Goal: Task Accomplishment & Management: Use online tool/utility

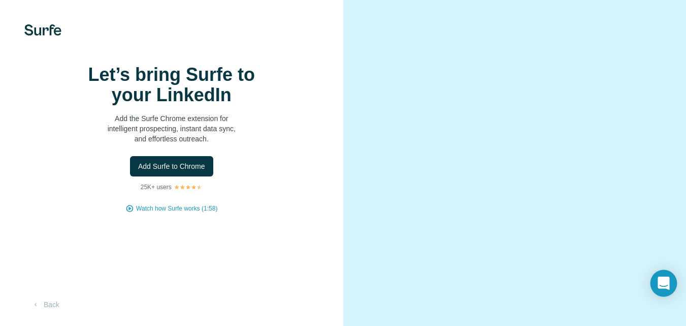
click at [517, 287] on icon "Open Intercom Messenger" at bounding box center [664, 282] width 12 height 13
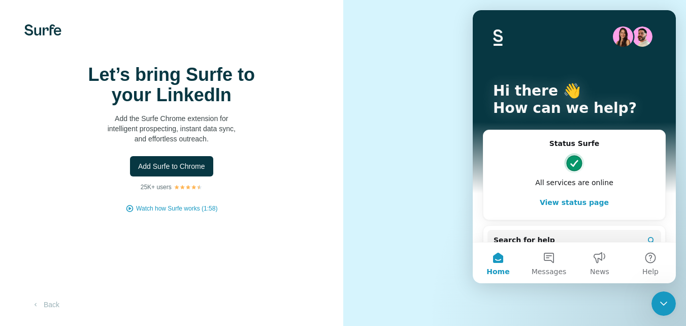
click at [503, 265] on button "Home" at bounding box center [498, 262] width 51 height 41
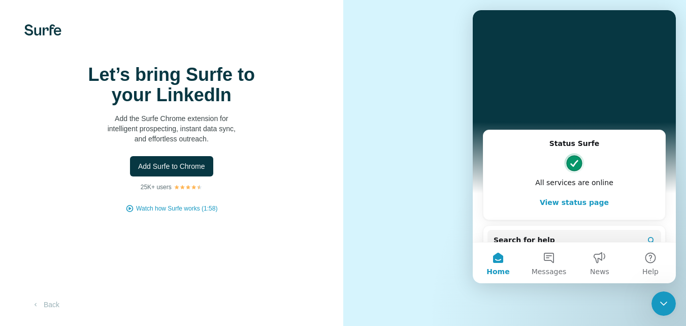
scroll to position [137, 0]
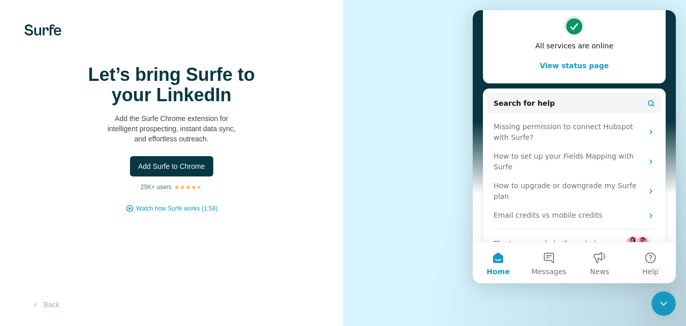
click at [517, 309] on icon "Close Intercom Messenger" at bounding box center [664, 303] width 12 height 12
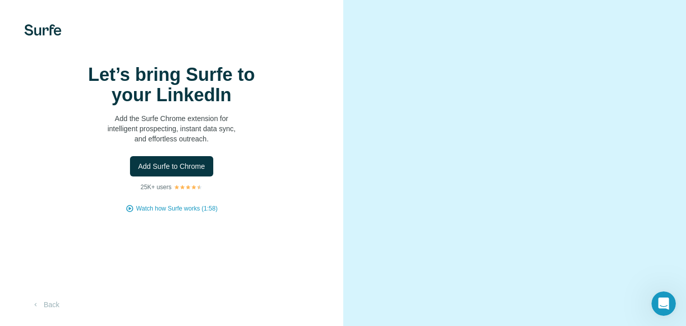
scroll to position [44, 0]
click at [44, 301] on button "Back" at bounding box center [45, 304] width 42 height 18
click at [150, 171] on span "Add Surfe to Chrome" at bounding box center [171, 166] width 67 height 10
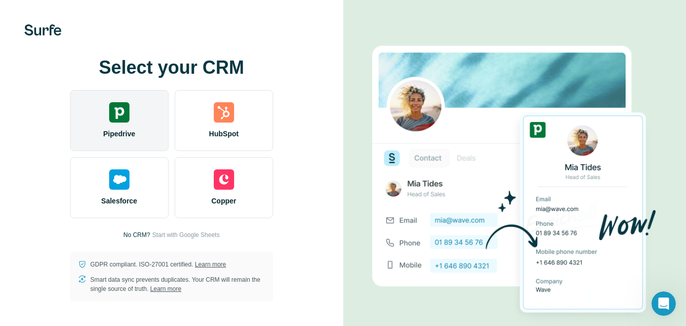
click at [130, 126] on div "Pipedrive" at bounding box center [119, 120] width 99 height 61
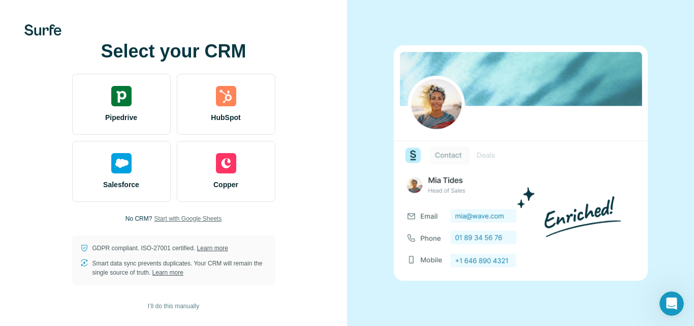
click at [164, 218] on span "Start with Google Sheets" at bounding box center [188, 218] width 68 height 9
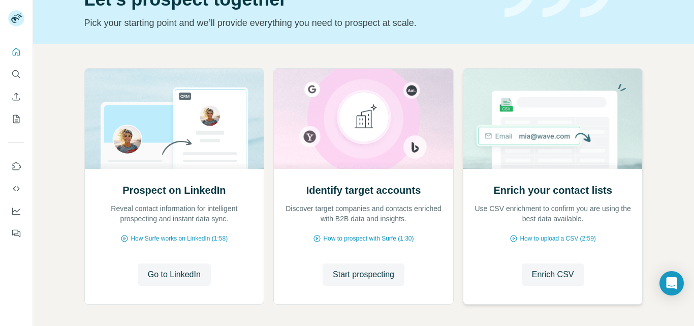
scroll to position [102, 0]
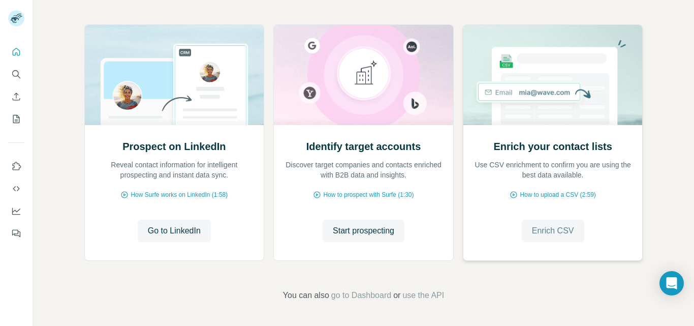
click at [572, 229] on button "Enrich CSV" at bounding box center [553, 230] width 62 height 22
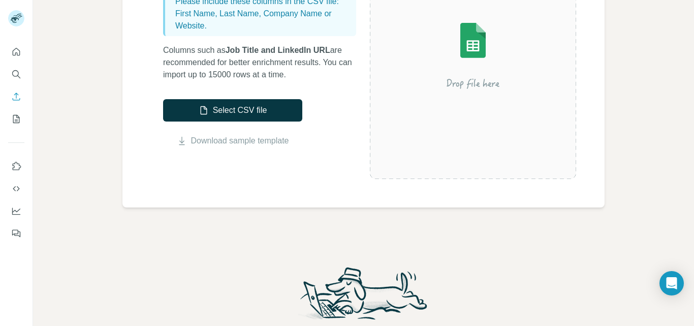
scroll to position [203, 0]
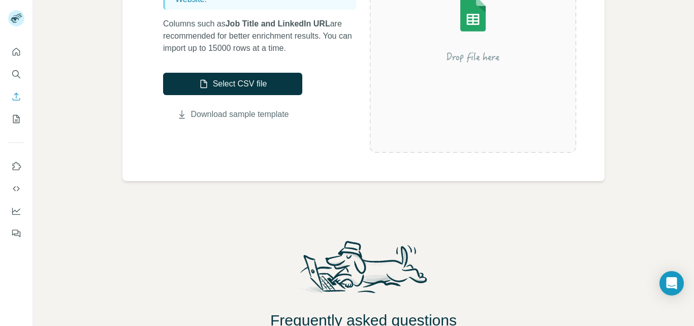
click at [259, 116] on link "Download sample template" at bounding box center [240, 114] width 98 height 12
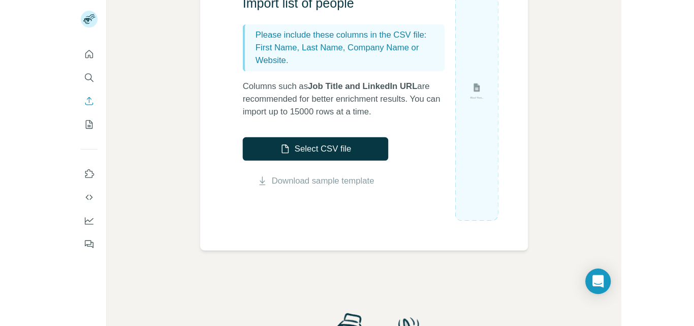
scroll to position [69, 0]
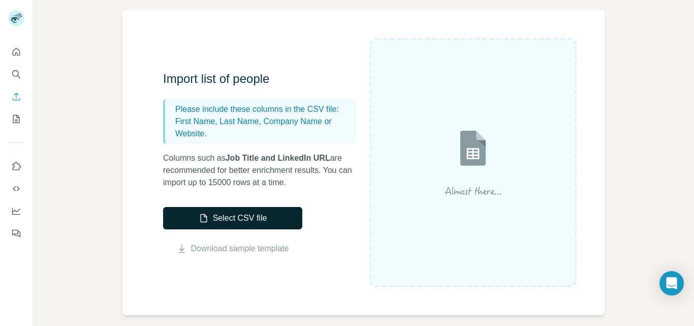
click at [238, 216] on button "Select CSV file" at bounding box center [232, 218] width 139 height 22
